Goal: Navigation & Orientation: Go to known website

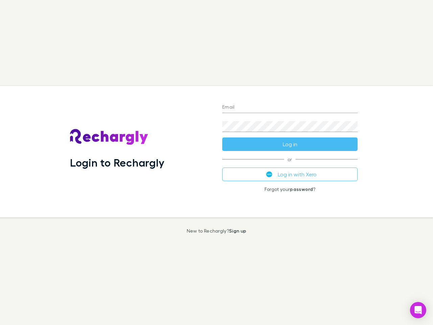
click at [216, 162] on div "Login to Rechargly" at bounding box center [141, 151] width 152 height 131
click at [290, 107] on input "Email" at bounding box center [289, 107] width 135 height 11
click at [290, 144] on button "Log in" at bounding box center [289, 144] width 135 height 14
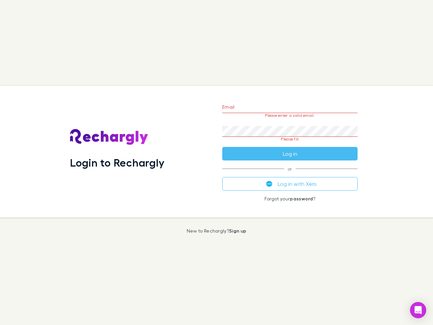
click at [290, 174] on div "Email Please enter a valid email. Password Please fill Log in or Log in with Xe…" at bounding box center [290, 151] width 146 height 131
click at [418, 310] on icon "Open Intercom Messenger" at bounding box center [417, 310] width 7 height 8
